Goal: Task Accomplishment & Management: Manage account settings

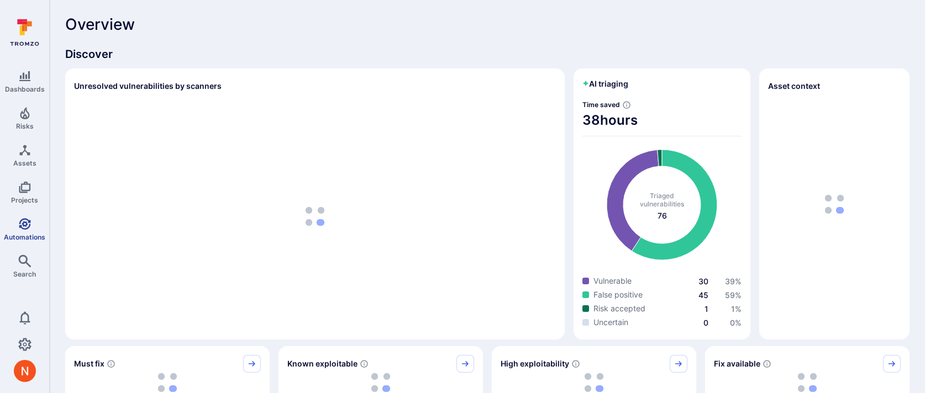
click at [28, 231] on link "Automations" at bounding box center [24, 229] width 49 height 33
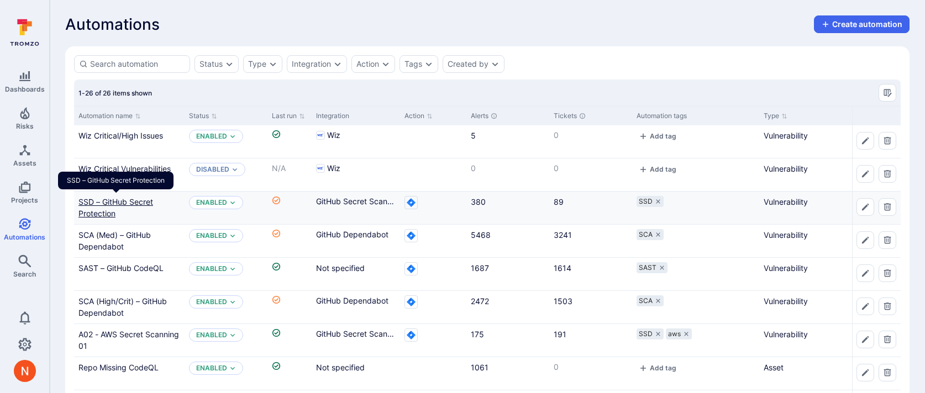
click at [112, 200] on link "SSD – GitHub Secret Protection" at bounding box center [115, 207] width 75 height 21
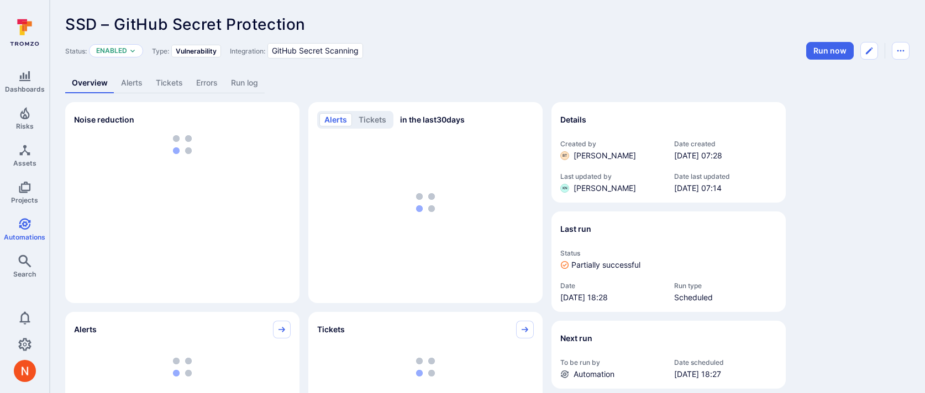
click at [214, 83] on link "Errors" at bounding box center [206, 83] width 35 height 20
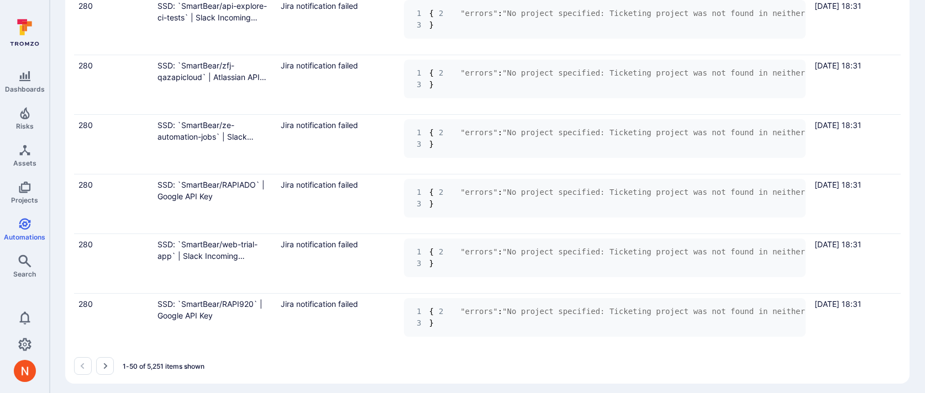
scroll to position [2818, 0]
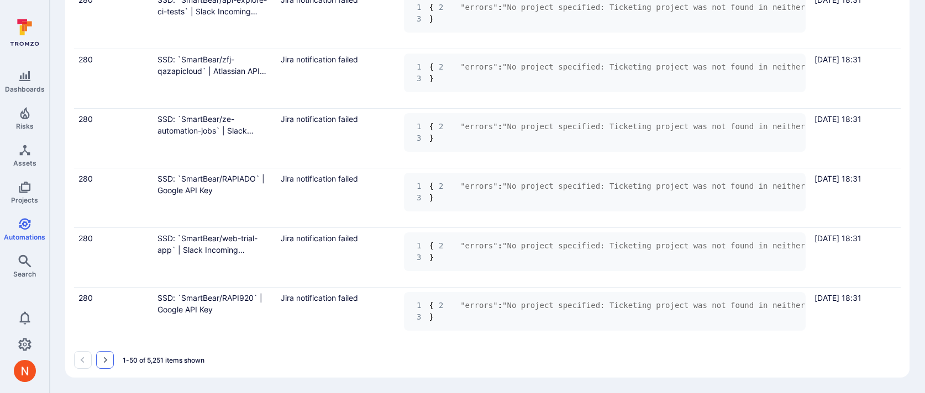
click at [107, 357] on icon "Go to the next page" at bounding box center [105, 360] width 9 height 9
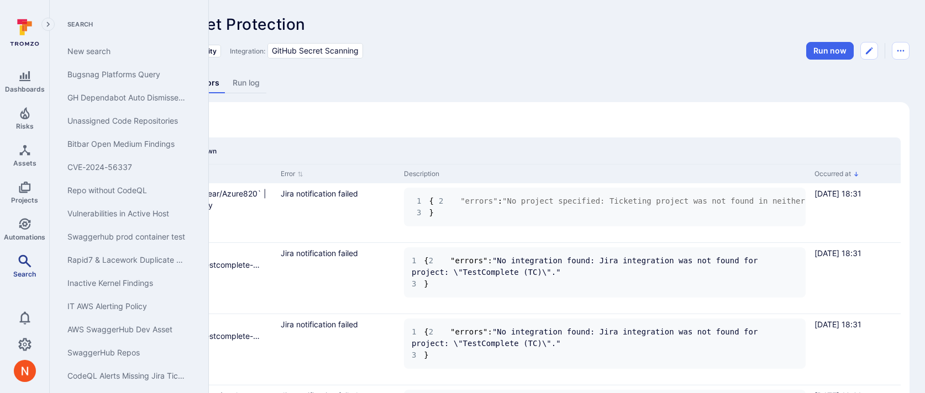
scroll to position [30, 0]
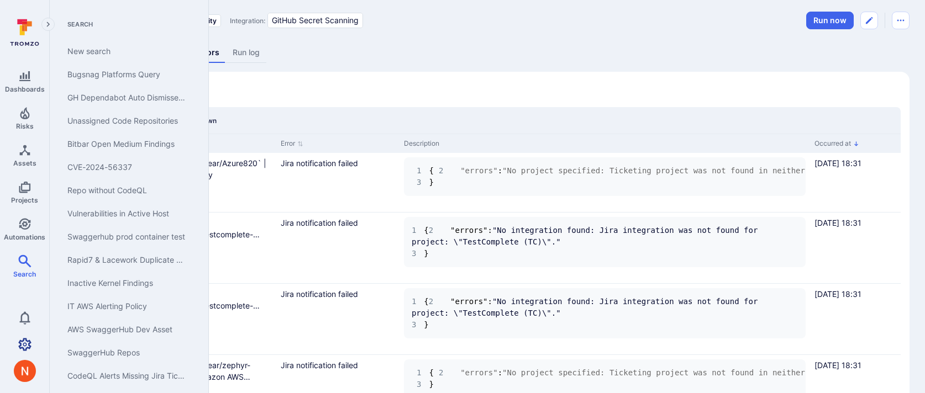
click at [20, 353] on link "Settings" at bounding box center [24, 345] width 49 height 22
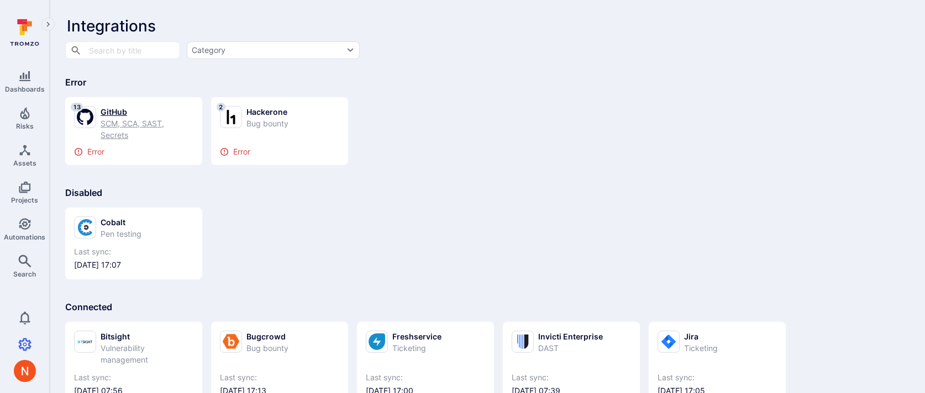
click at [133, 131] on div "SCM, SCA, SAST, Secrets" at bounding box center [147, 129] width 93 height 23
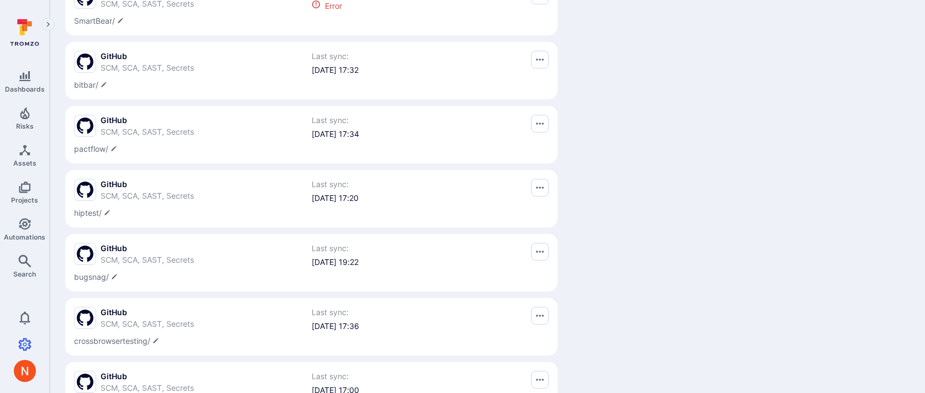
scroll to position [91, 0]
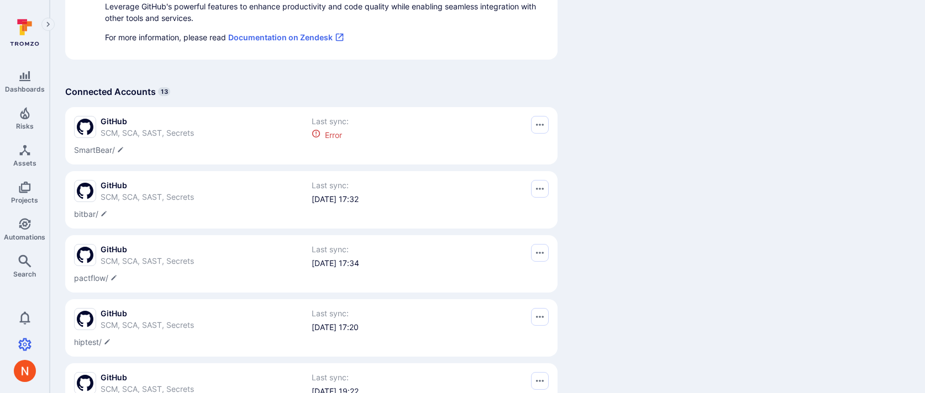
click at [150, 139] on div "GitHub SCM, SCA, SAST, Secrets" at bounding box center [192, 128] width 237 height 25
click at [145, 130] on span "SCM, SCA, SAST, Secrets" at bounding box center [147, 132] width 93 height 9
